Goal: Task Accomplishment & Management: Use online tool/utility

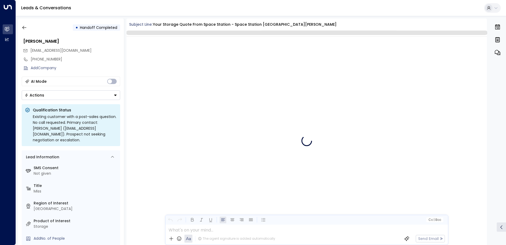
scroll to position [2070, 0]
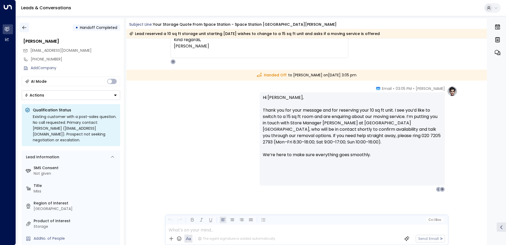
click at [24, 26] on icon "button" at bounding box center [24, 27] width 5 height 5
click at [27, 26] on button "button" at bounding box center [25, 28] width 10 height 10
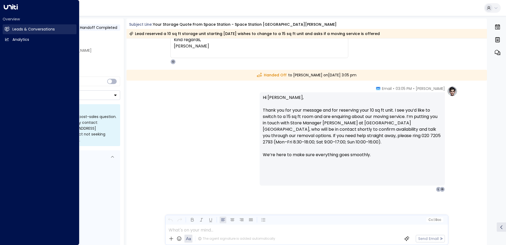
click at [35, 28] on h2 "Leads & Conversations" at bounding box center [33, 29] width 42 height 6
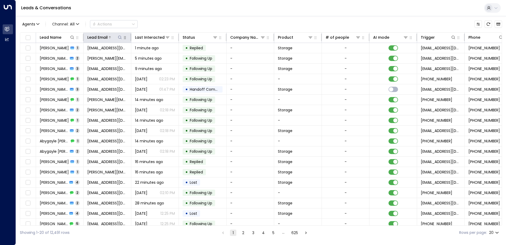
click at [119, 37] on icon at bounding box center [120, 37] width 4 height 4
click at [108, 58] on input "text" at bounding box center [119, 57] width 73 height 10
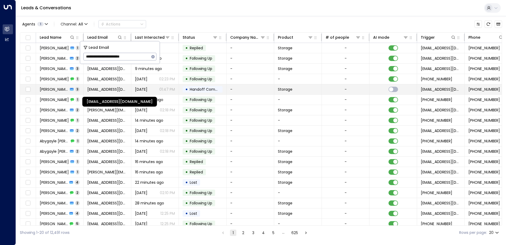
type input "**********"
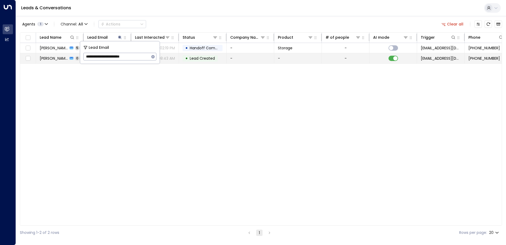
click at [249, 57] on td "-" at bounding box center [251, 58] width 48 height 10
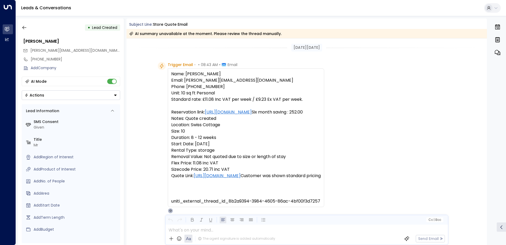
scroll to position [34, 0]
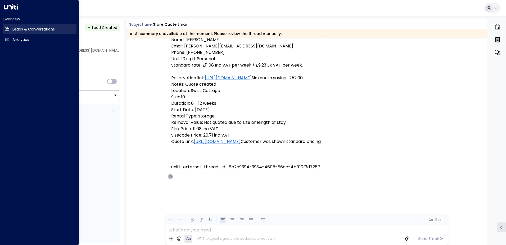
click at [19, 29] on h2 "Leads & Conversations" at bounding box center [33, 29] width 42 height 6
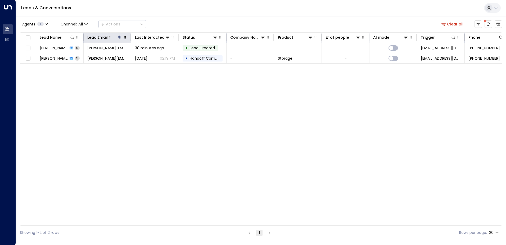
click at [119, 39] on icon at bounding box center [120, 37] width 4 height 4
click at [151, 58] on button "button" at bounding box center [153, 56] width 7 height 7
click at [109, 57] on input "text" at bounding box center [119, 57] width 73 height 10
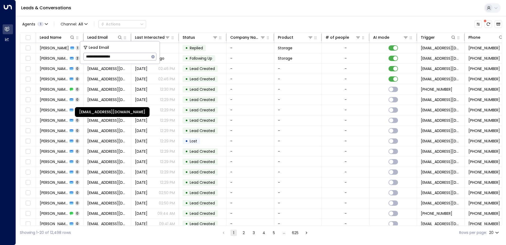
type input "**********"
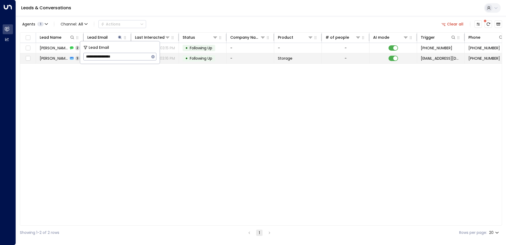
click at [243, 56] on td "-" at bounding box center [251, 58] width 48 height 10
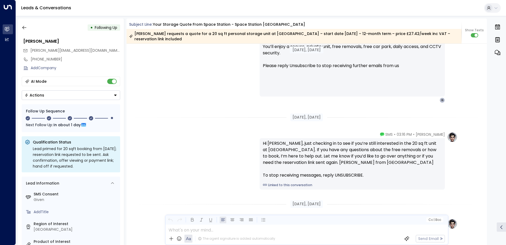
scroll to position [582, 0]
